Goal: Information Seeking & Learning: Understand process/instructions

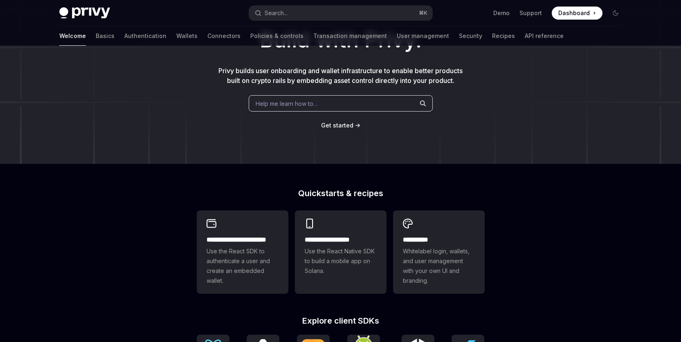
scroll to position [230, 0]
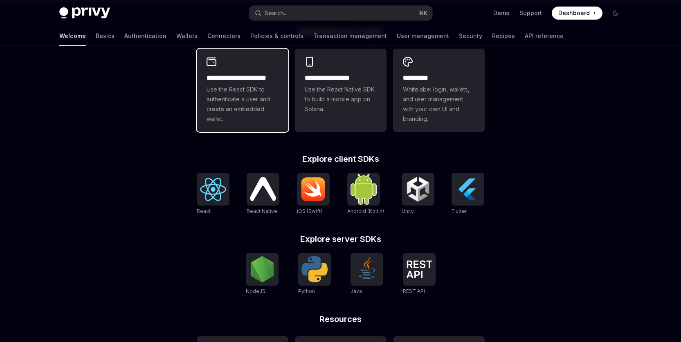
click at [211, 85] on span "Use the React SDK to authenticate a user and create an embedded wallet." at bounding box center [242, 104] width 72 height 39
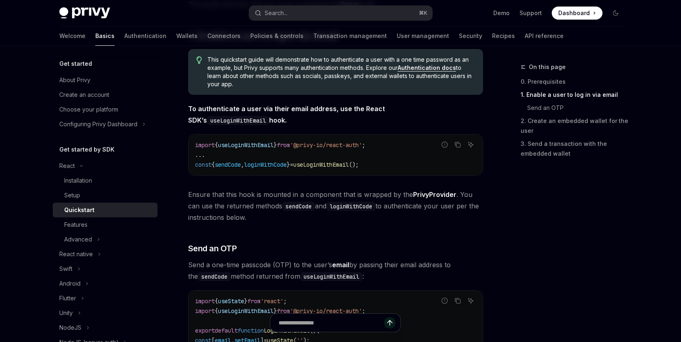
scroll to position [120, 0]
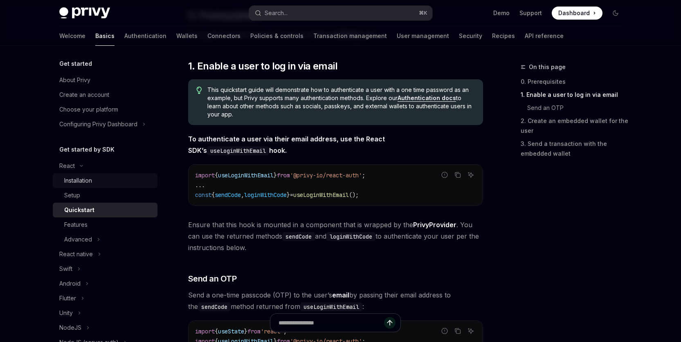
click at [76, 179] on div "Installation" at bounding box center [78, 181] width 28 height 10
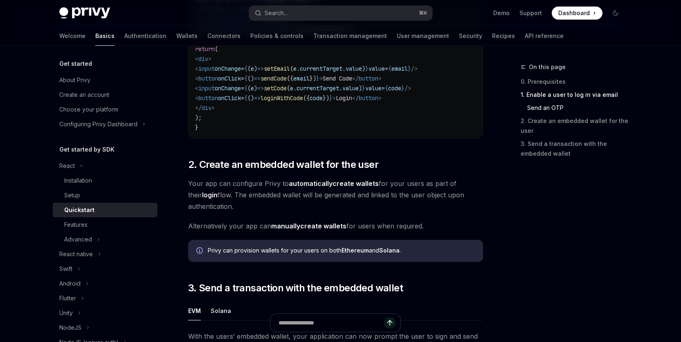
scroll to position [468, 0]
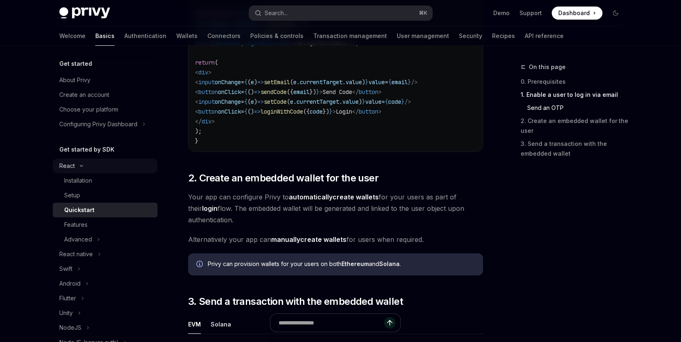
click at [84, 167] on icon "Toggle React section" at bounding box center [81, 165] width 10 height 3
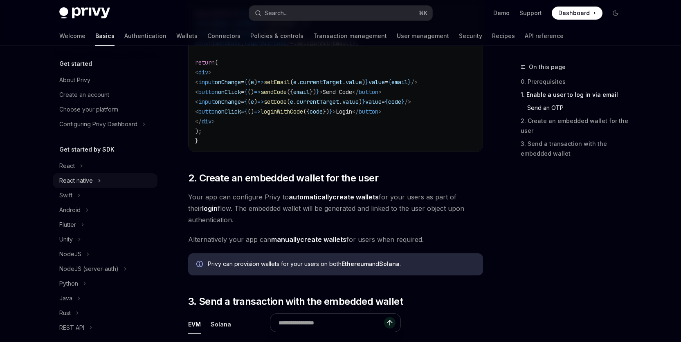
click at [81, 180] on div "React native" at bounding box center [76, 181] width 34 height 10
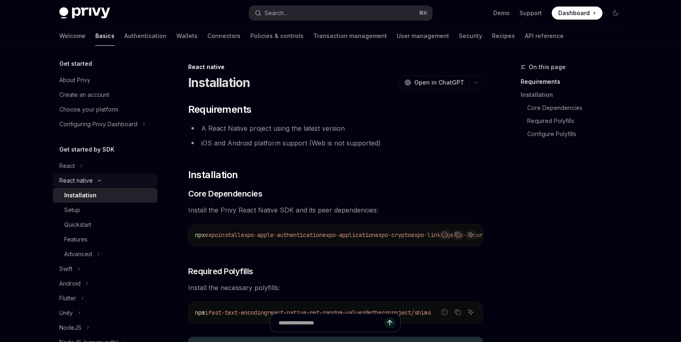
scroll to position [70, 0]
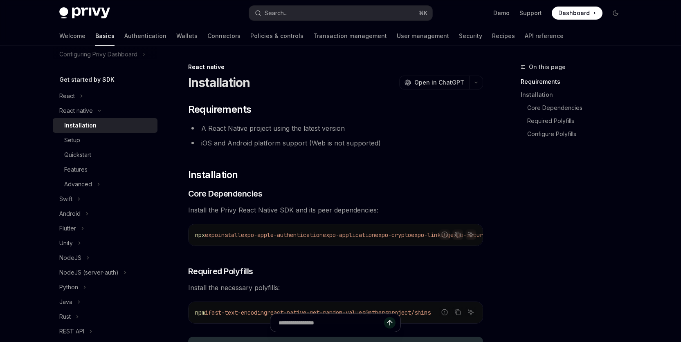
click at [80, 121] on div "Installation" at bounding box center [80, 126] width 32 height 10
type textarea "*"
